Goal: Check status: Check status

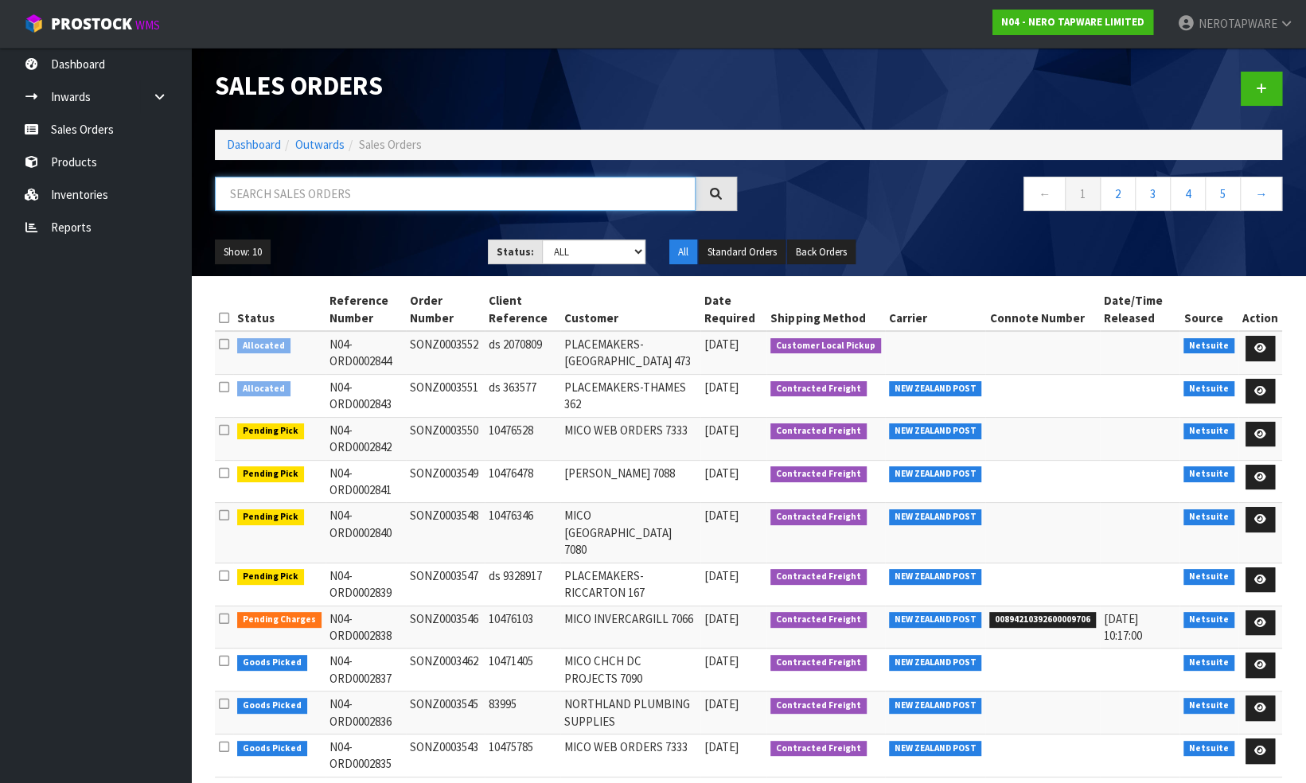
click at [271, 197] on input "text" at bounding box center [455, 194] width 481 height 34
paste input "NRCR0002GM"
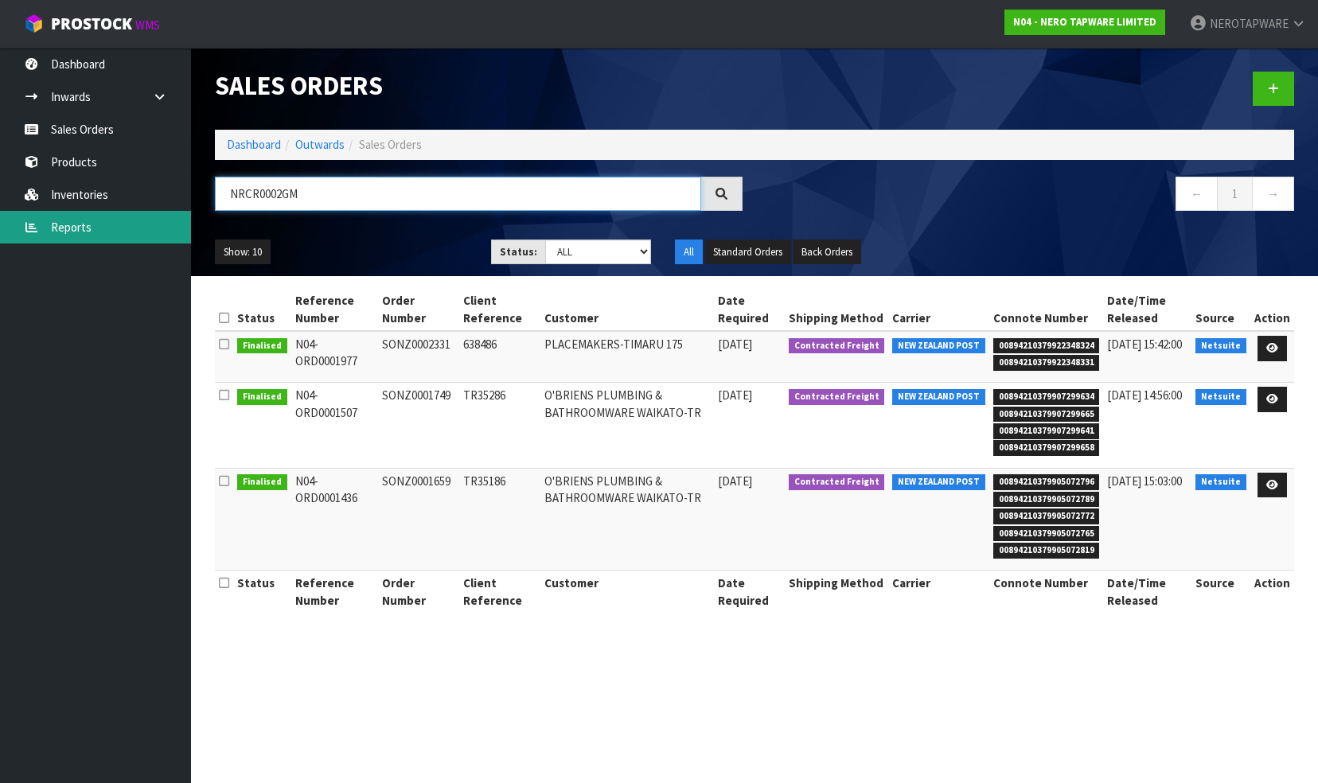
type input "NRCR0002GM"
click at [101, 224] on link "Reports" at bounding box center [95, 227] width 191 height 33
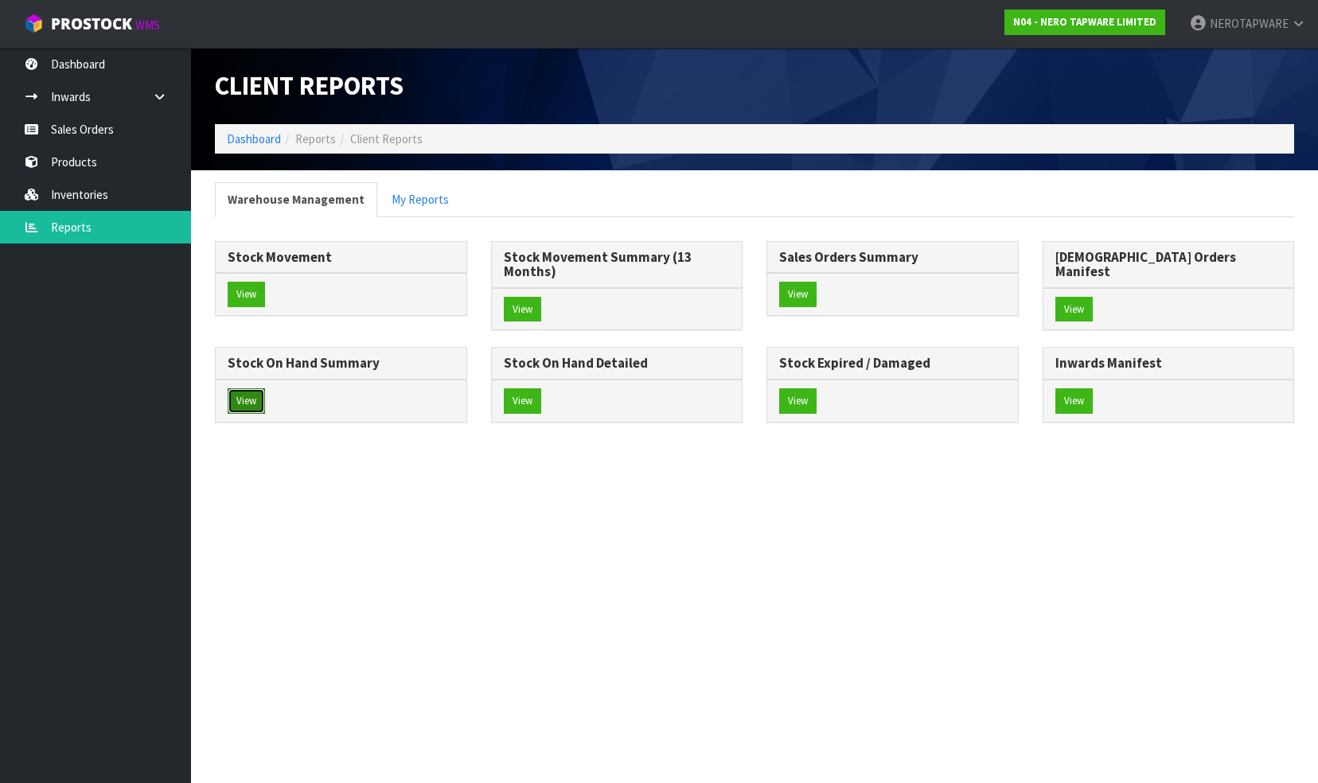
click at [265, 388] on button "View" at bounding box center [246, 400] width 37 height 25
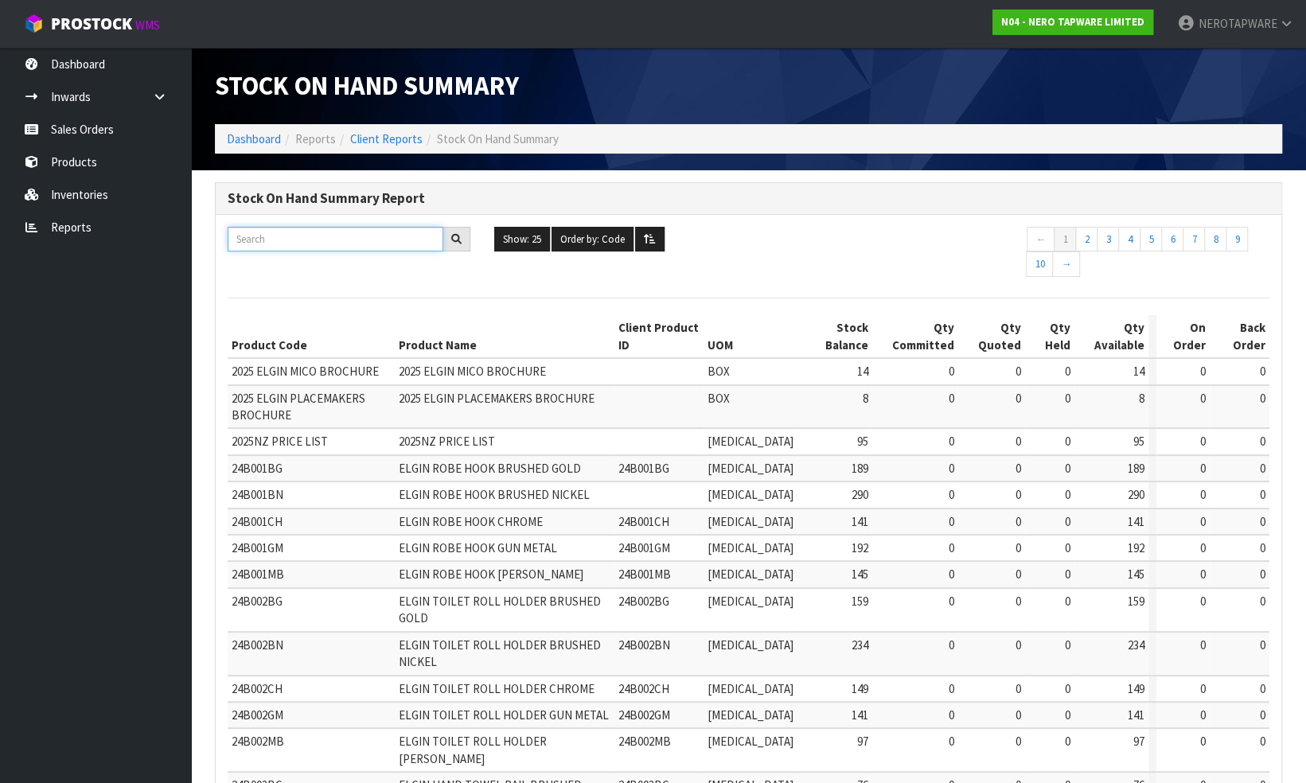
click at [323, 238] on input "text" at bounding box center [336, 239] width 216 height 25
paste input "NRCR0002GM"
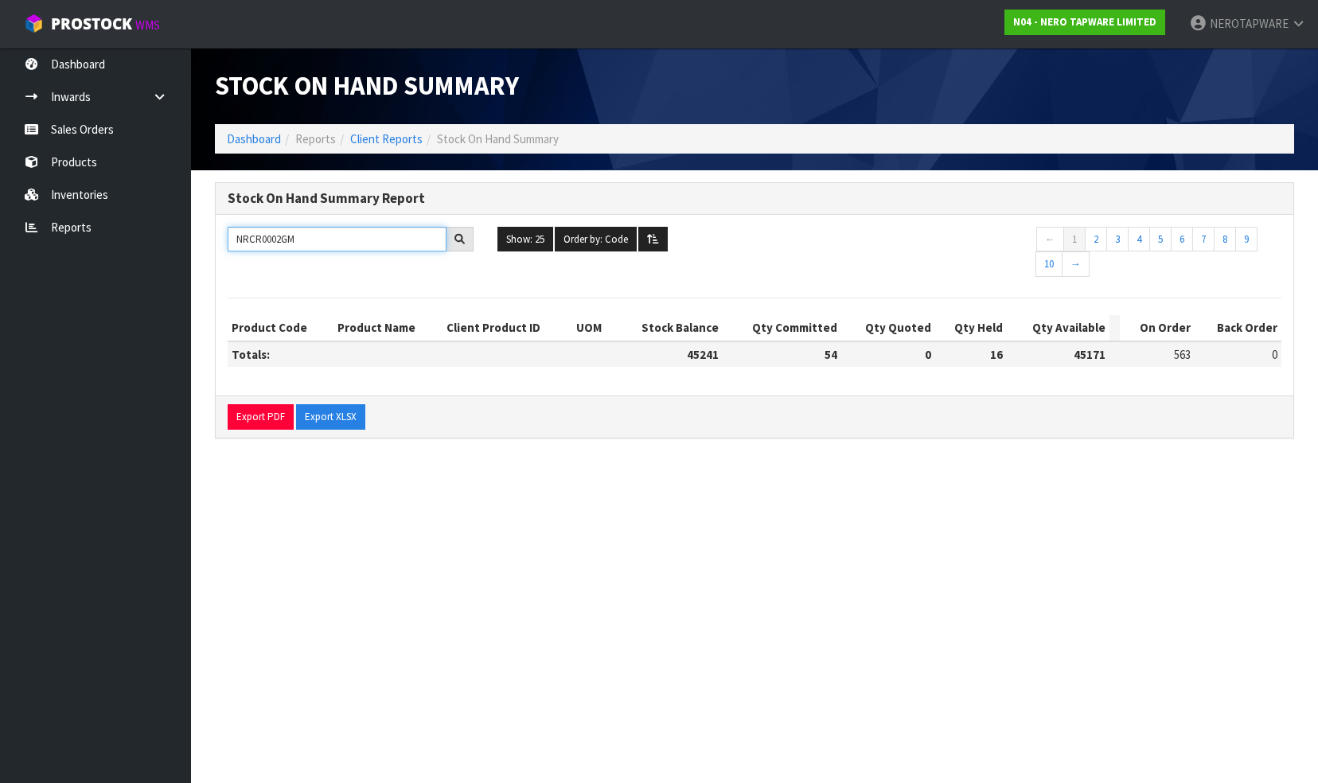
type input "NRCR0002GM"
click at [301, 228] on input "NRCR0002GM" at bounding box center [337, 239] width 219 height 25
drag, startPoint x: 306, startPoint y: 235, endPoint x: 236, endPoint y: 212, distance: 73.0
click at [226, 229] on div "NRCR0002GM" at bounding box center [351, 239] width 270 height 25
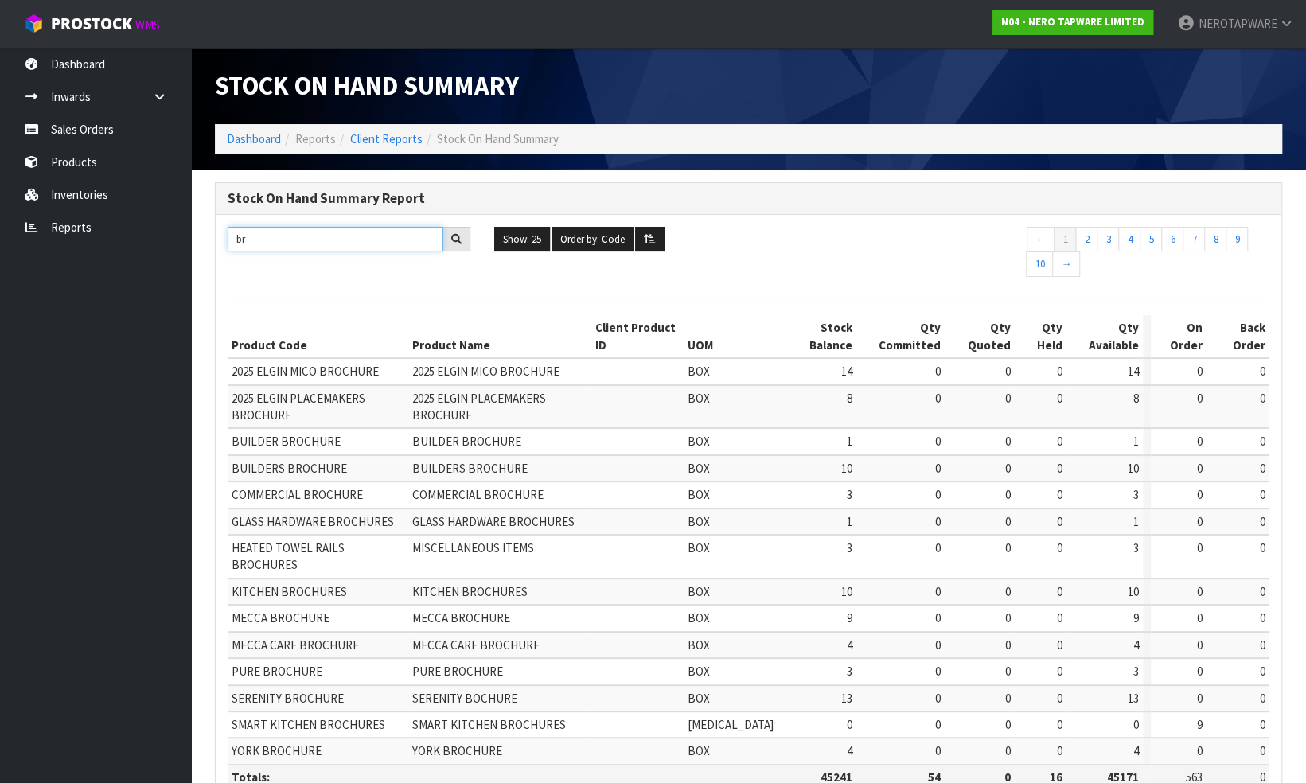
type input "b"
